Goal: Information Seeking & Learning: Learn about a topic

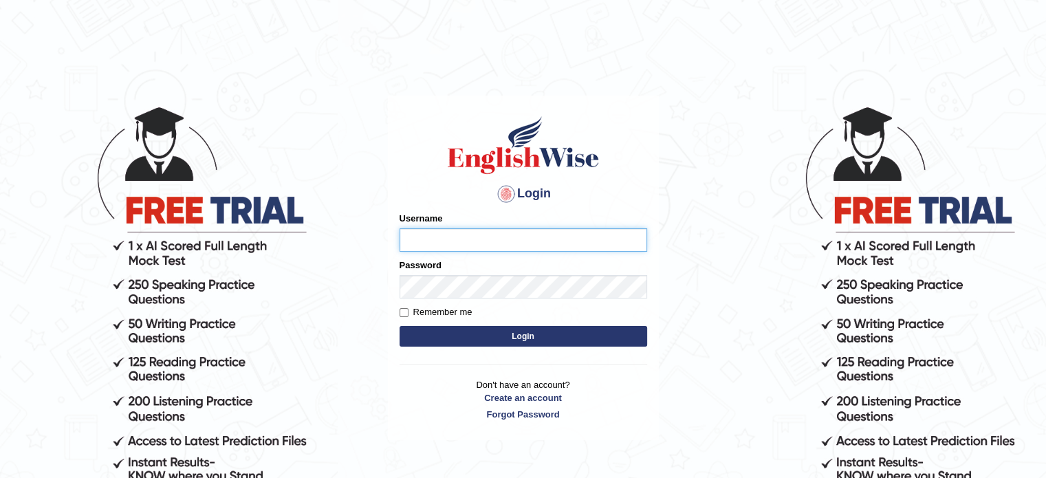
click at [459, 230] on input "Username" at bounding box center [522, 239] width 247 height 23
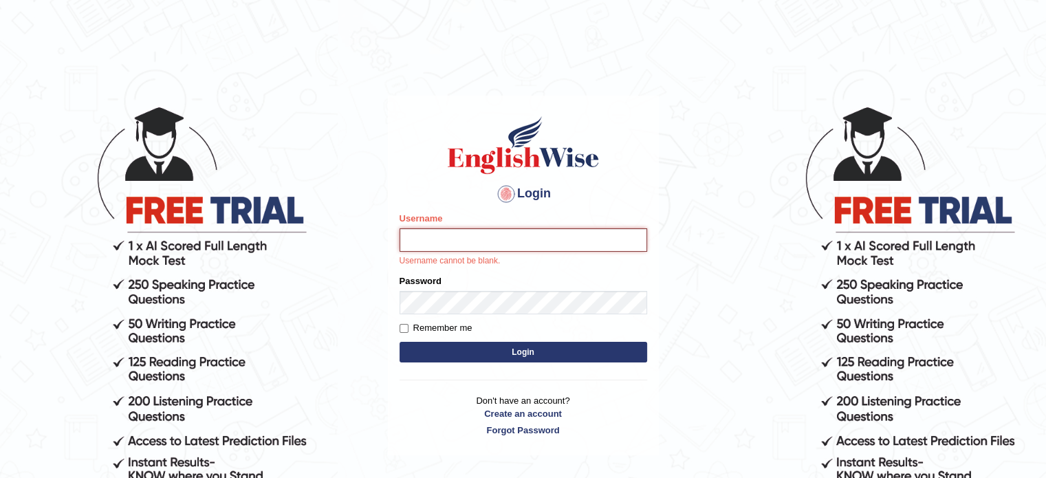
type input "roshan_108"
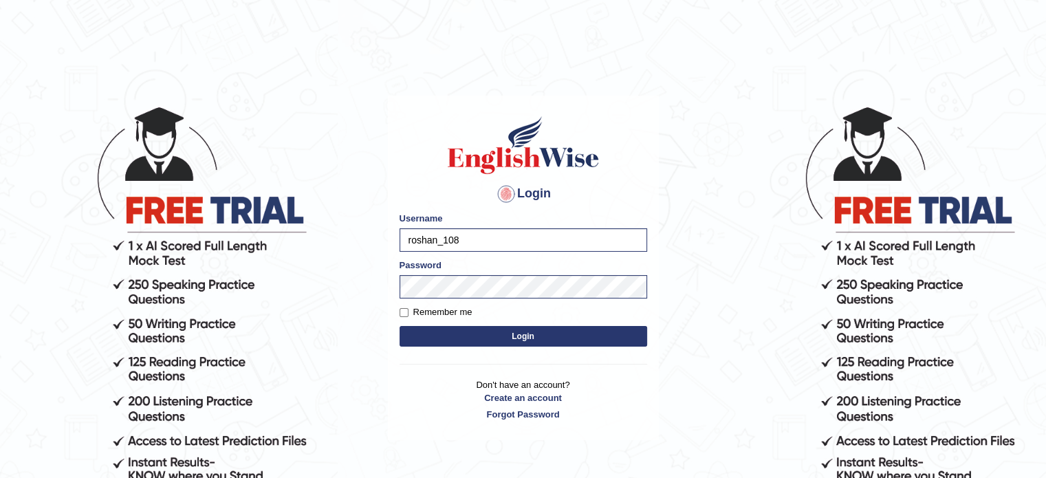
click at [404, 317] on label "Remember me" at bounding box center [435, 312] width 73 height 14
click at [404, 317] on input "Remember me" at bounding box center [403, 312] width 9 height 9
checkbox input "true"
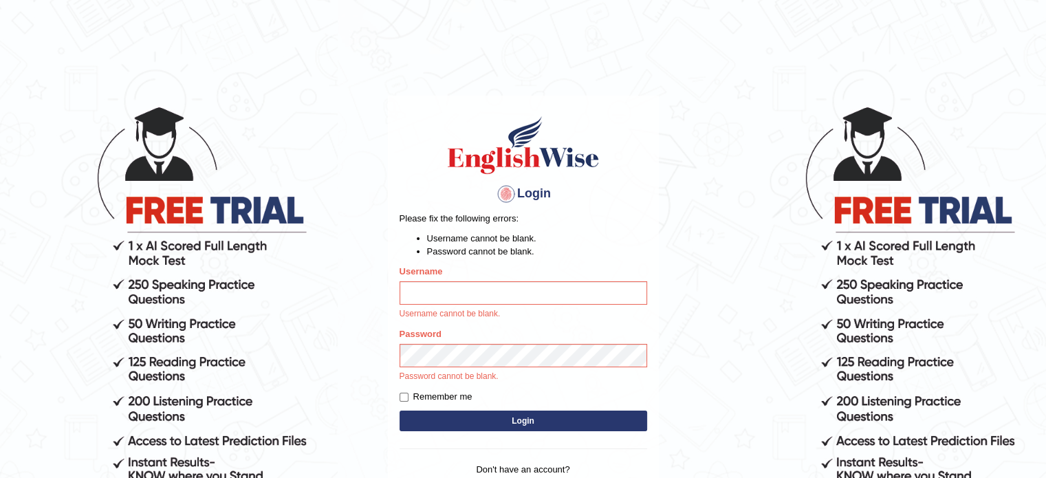
type input "roshan_108"
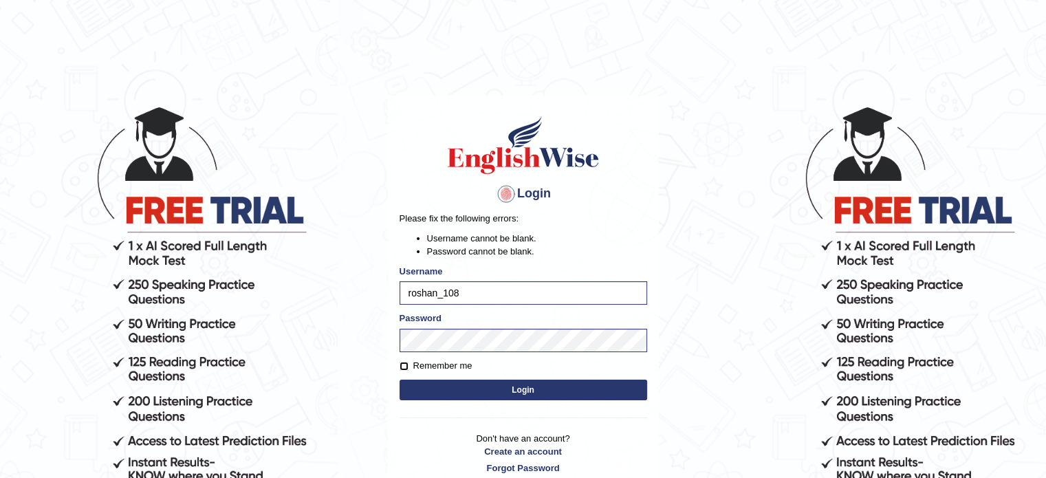
click at [401, 367] on input "Remember me" at bounding box center [403, 366] width 9 height 9
checkbox input "true"
click at [467, 388] on button "Login" at bounding box center [522, 389] width 247 height 21
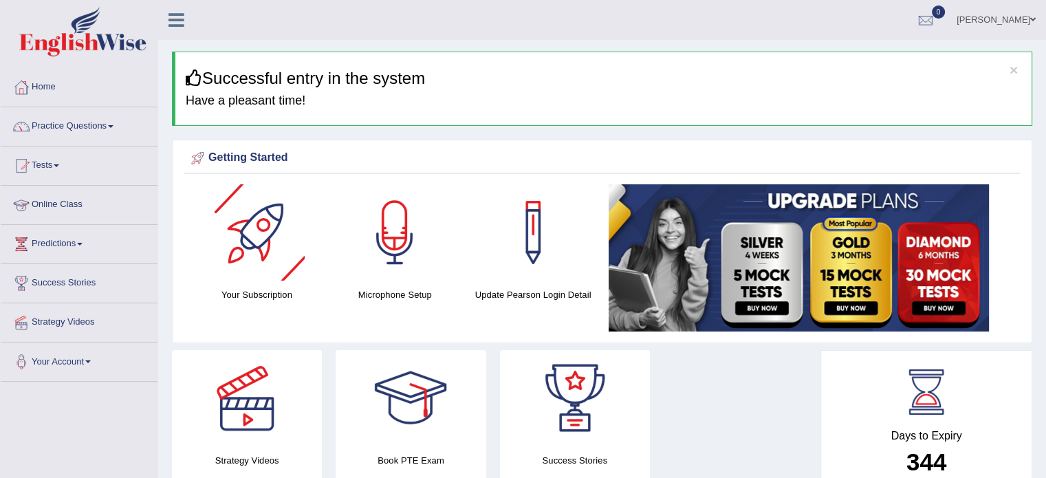
click at [54, 202] on link "Online Class" at bounding box center [79, 203] width 157 height 34
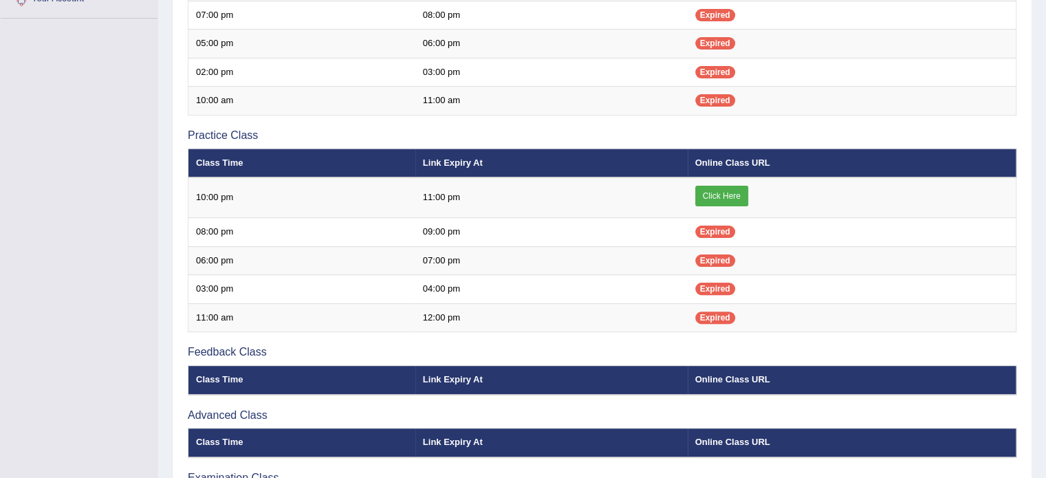
scroll to position [339, 0]
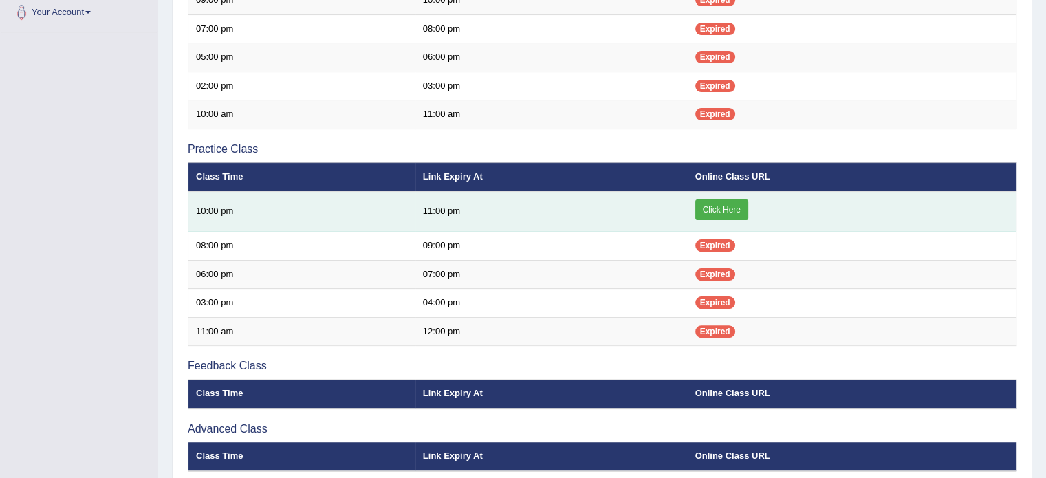
click at [745, 219] on td "Click Here" at bounding box center [851, 211] width 329 height 41
click at [742, 217] on link "Click Here" at bounding box center [721, 209] width 53 height 21
click at [729, 204] on link "Click Here" at bounding box center [721, 209] width 53 height 21
click at [725, 199] on link "Click Here" at bounding box center [721, 209] width 53 height 21
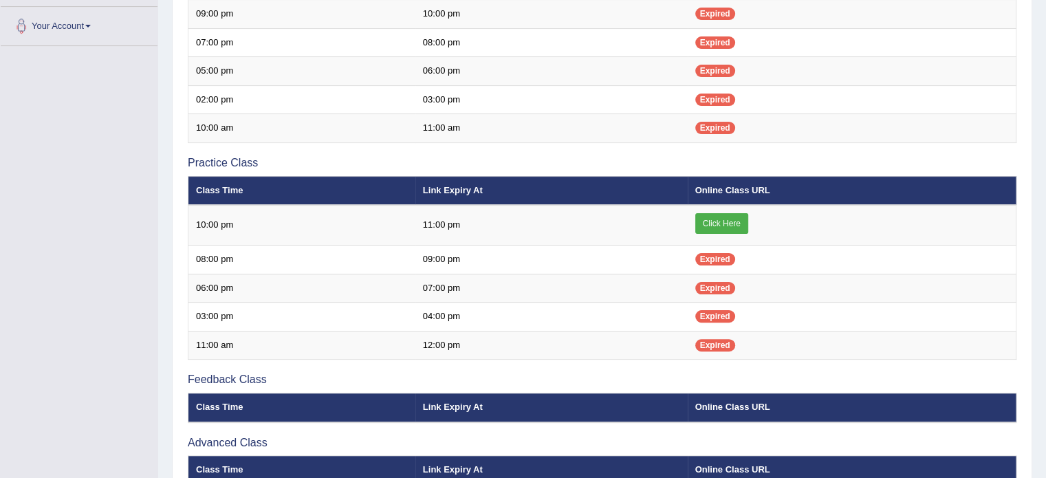
scroll to position [337, 0]
